Goal: Find specific page/section: Find specific page/section

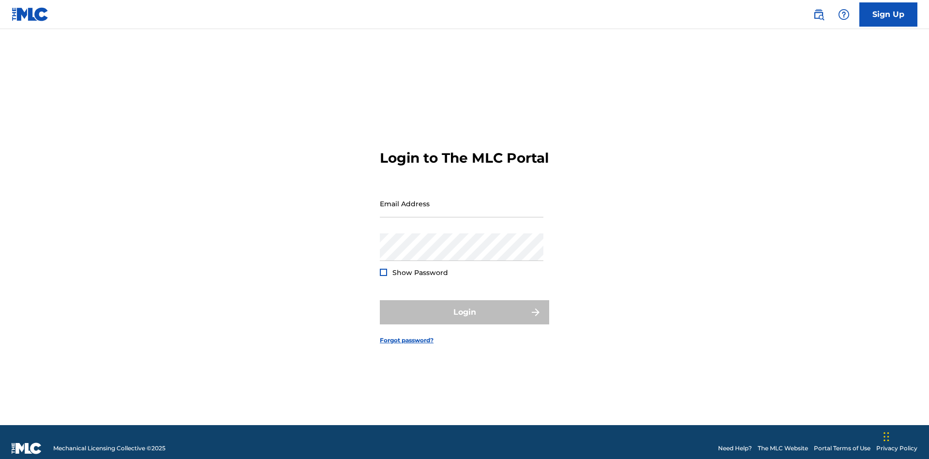
scroll to position [13, 0]
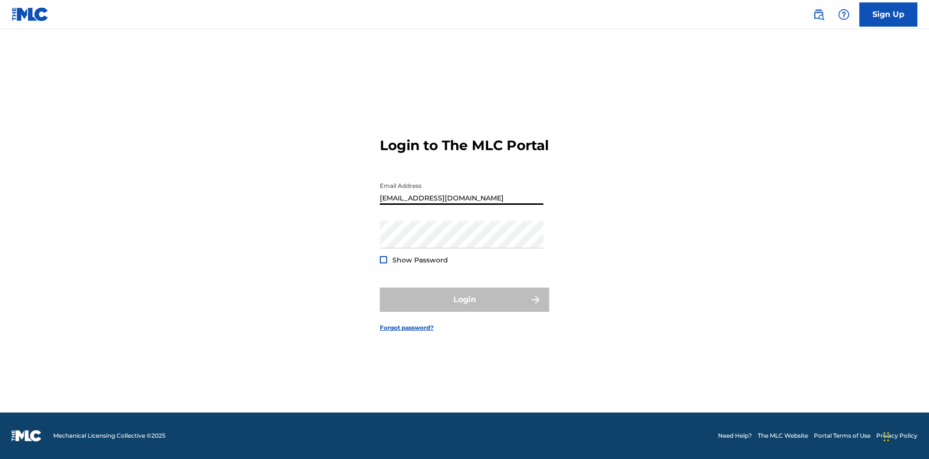
scroll to position [0, 30]
type input "69e1f26e-4564-4e64-8294-61e17a032b43@mailslurp.com"
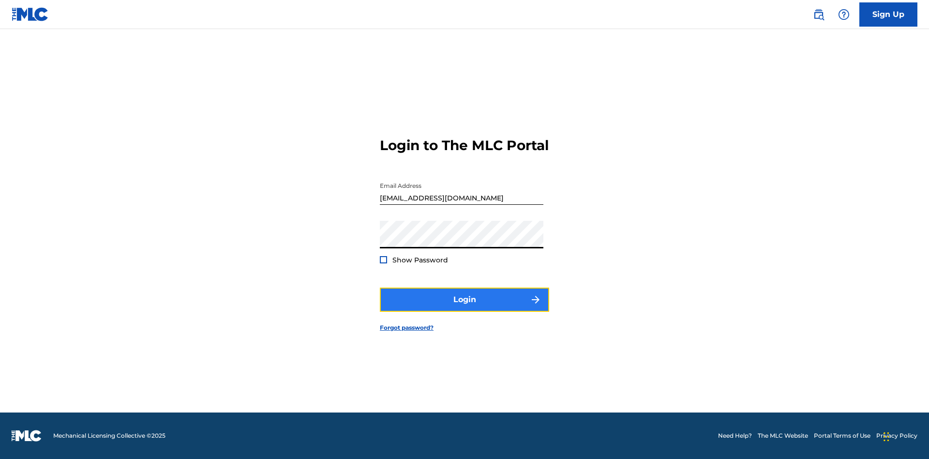
click at [464, 308] on button "Login" at bounding box center [464, 299] width 169 height 24
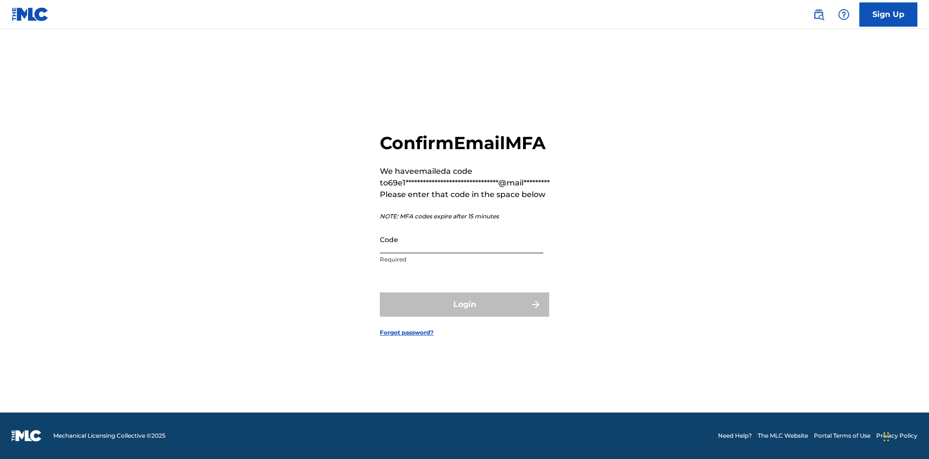
click at [461, 239] on input "Code" at bounding box center [462, 239] width 164 height 28
type input "087261"
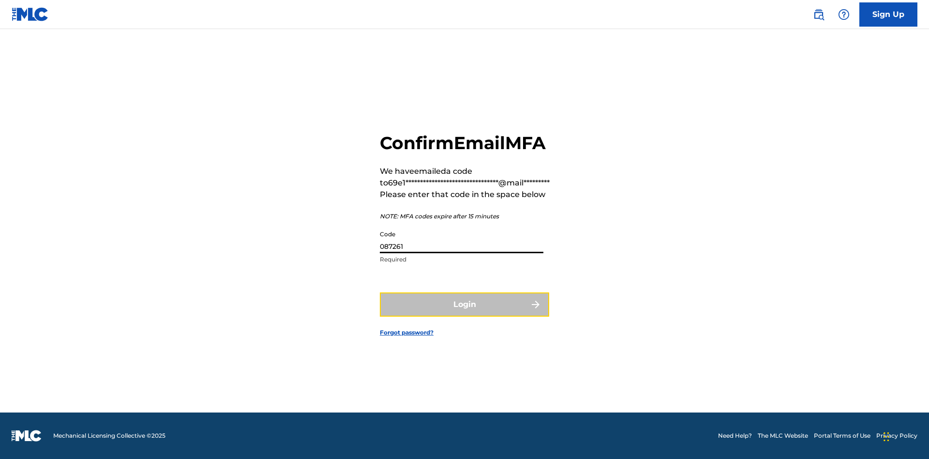
click at [464, 304] on button "Login" at bounding box center [464, 304] width 169 height 24
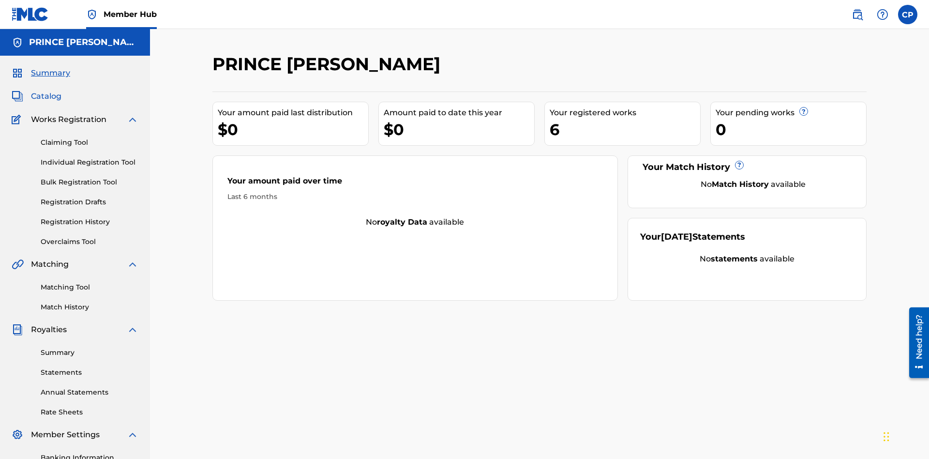
click at [46, 90] on span "Catalog" at bounding box center [46, 96] width 30 height 12
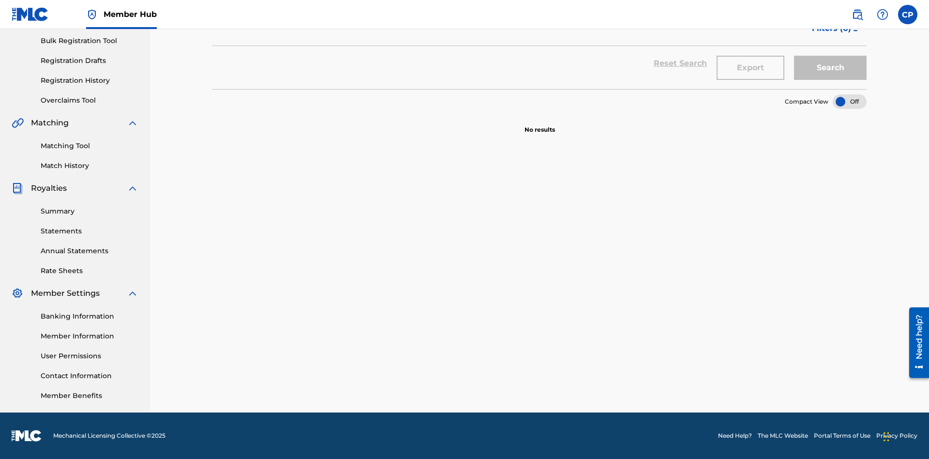
scroll to position [38, 0]
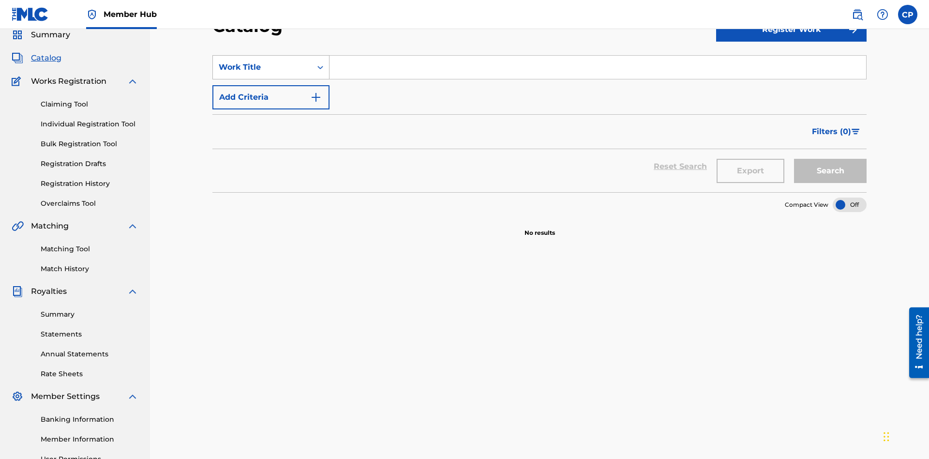
click at [262, 67] on div "Work Title" at bounding box center [262, 67] width 87 height 12
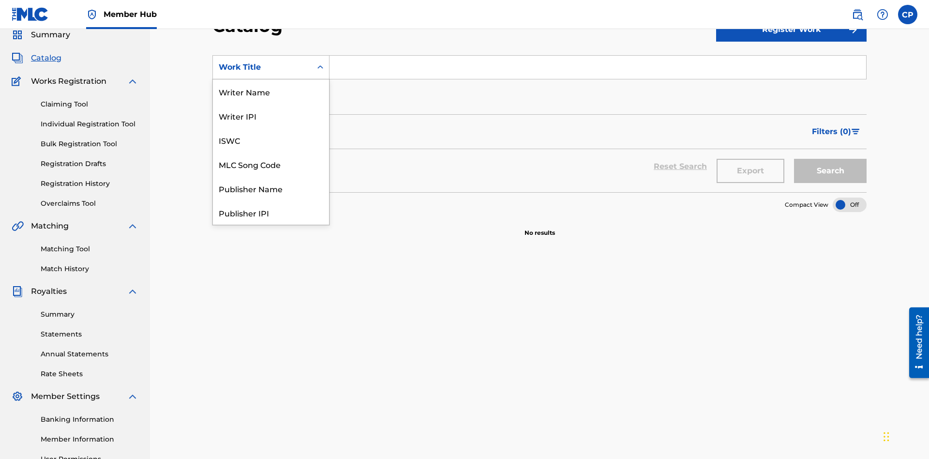
scroll to position [145, 0]
click at [271, 212] on div "Work Title" at bounding box center [271, 212] width 116 height 24
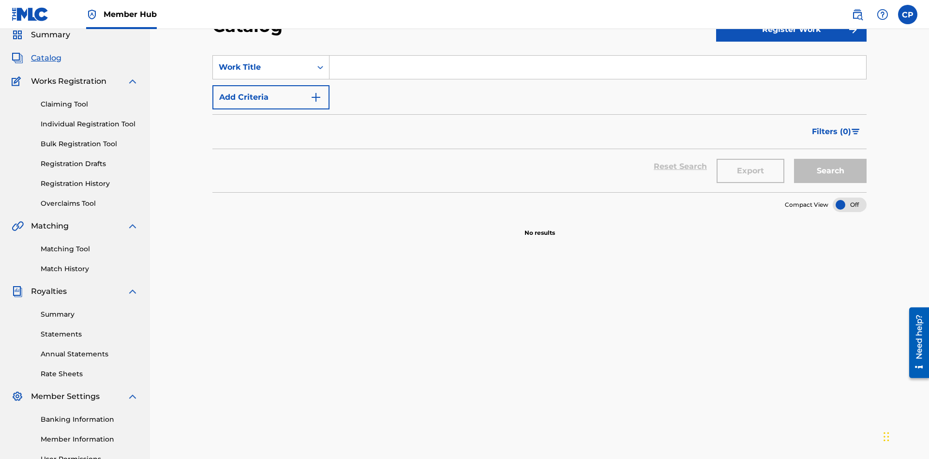
click at [597, 70] on input "Search Form" at bounding box center [597, 67] width 536 height 23
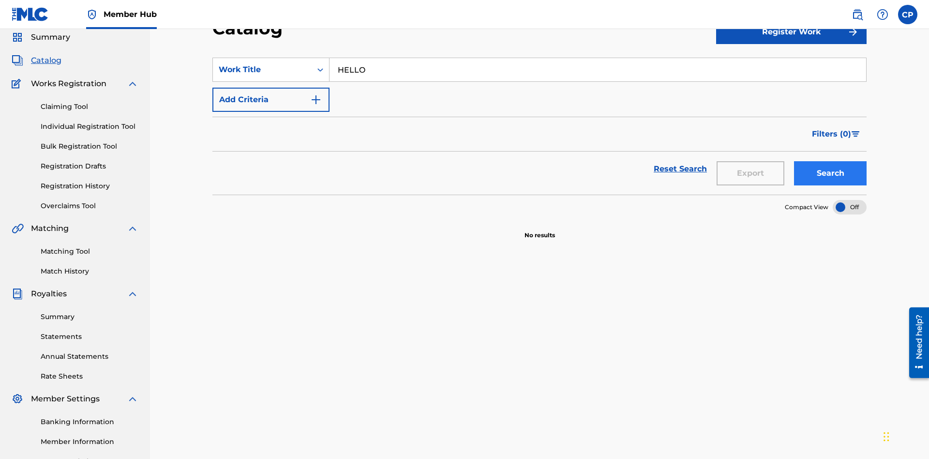
type input "HELLO"
click at [830, 161] on button "Search" at bounding box center [830, 173] width 73 height 24
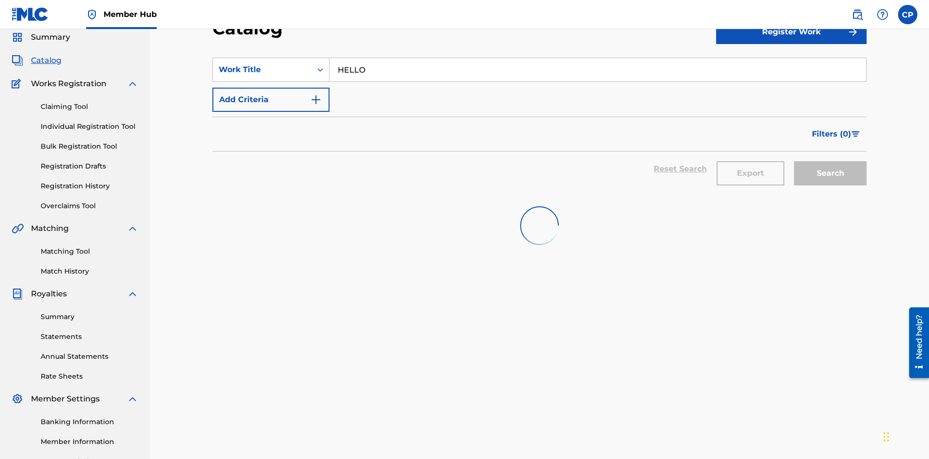
scroll to position [139, 0]
